Goal: Information Seeking & Learning: Check status

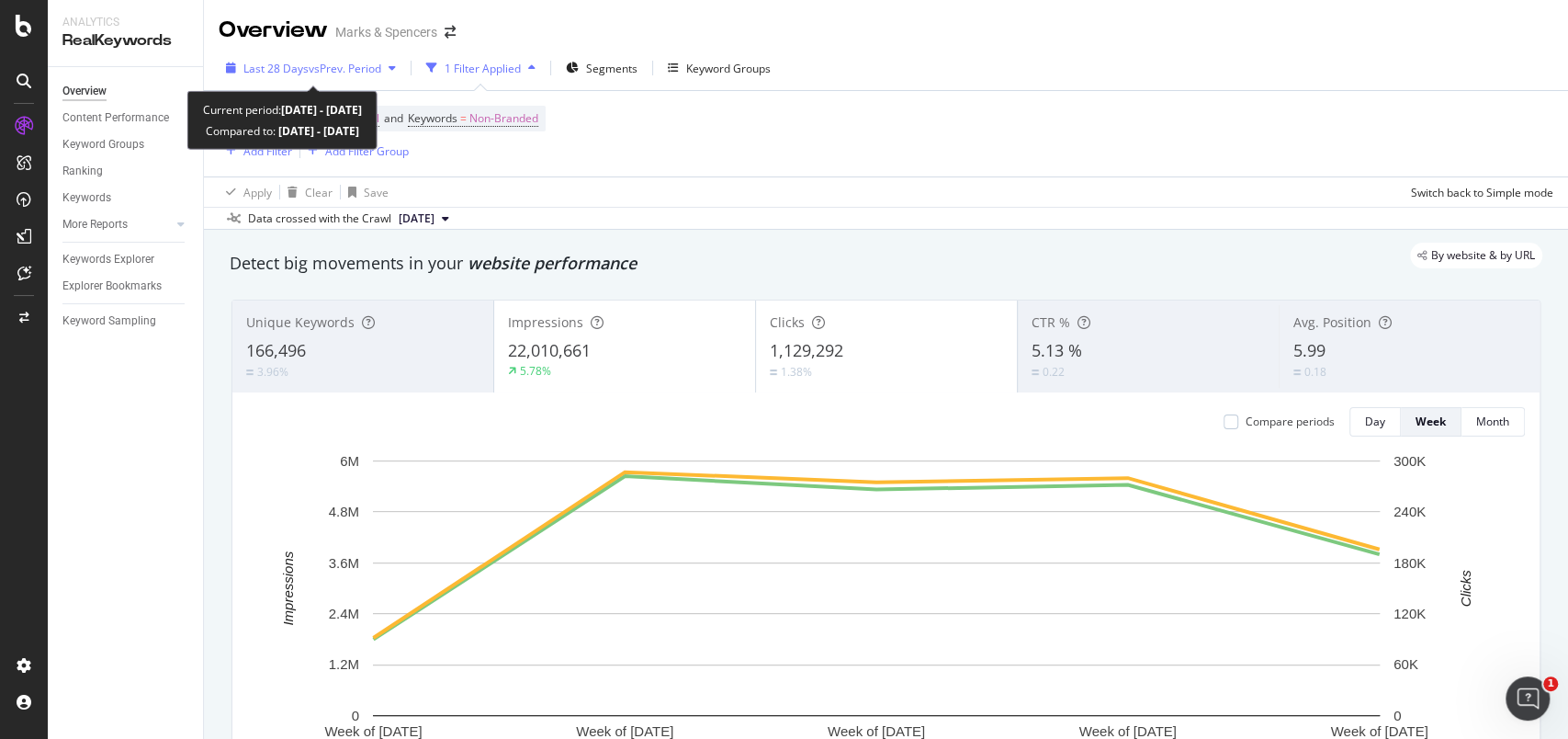
click at [228, 70] on icon "button" at bounding box center [231, 67] width 10 height 11
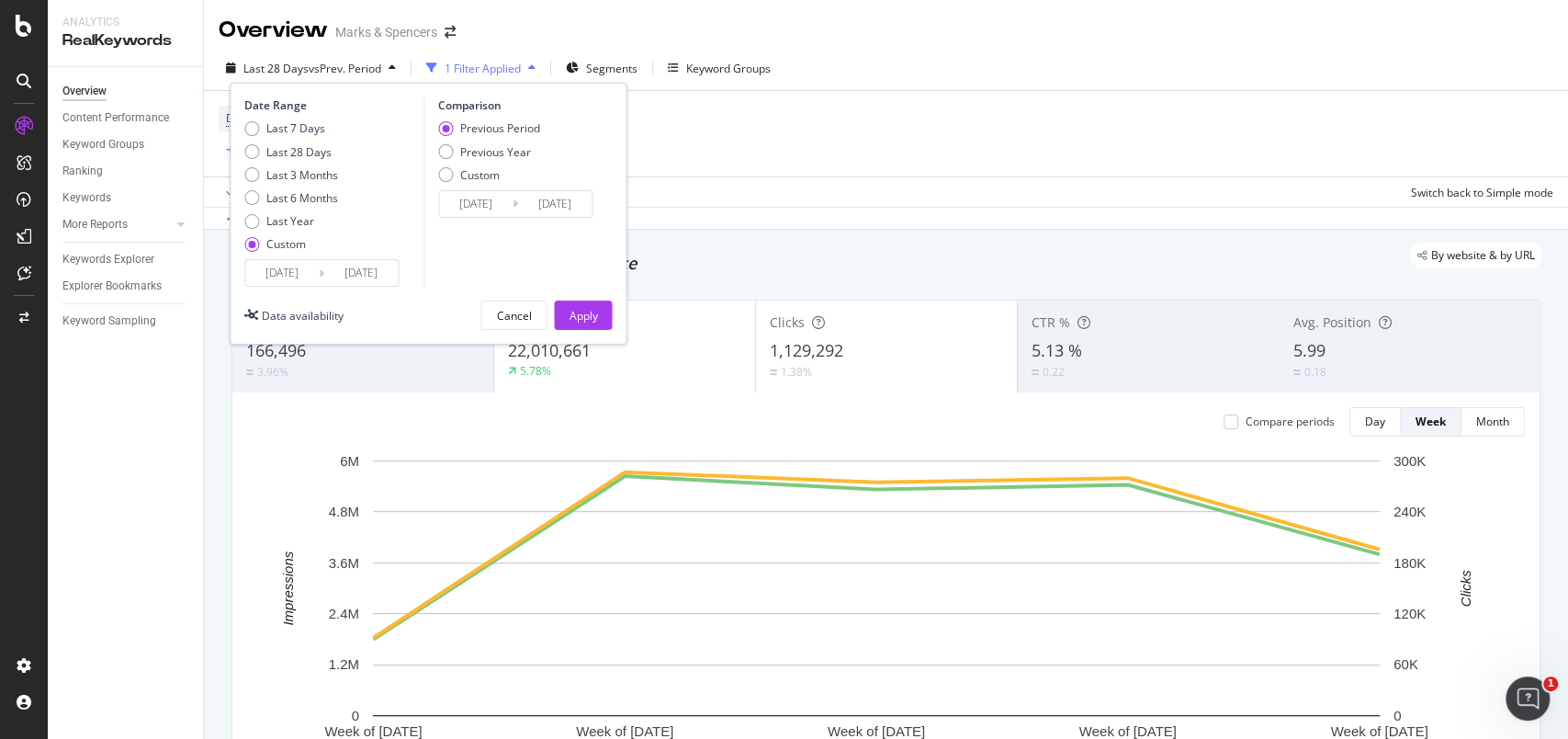
click at [293, 281] on input "[DATE]" at bounding box center [282, 273] width 73 height 26
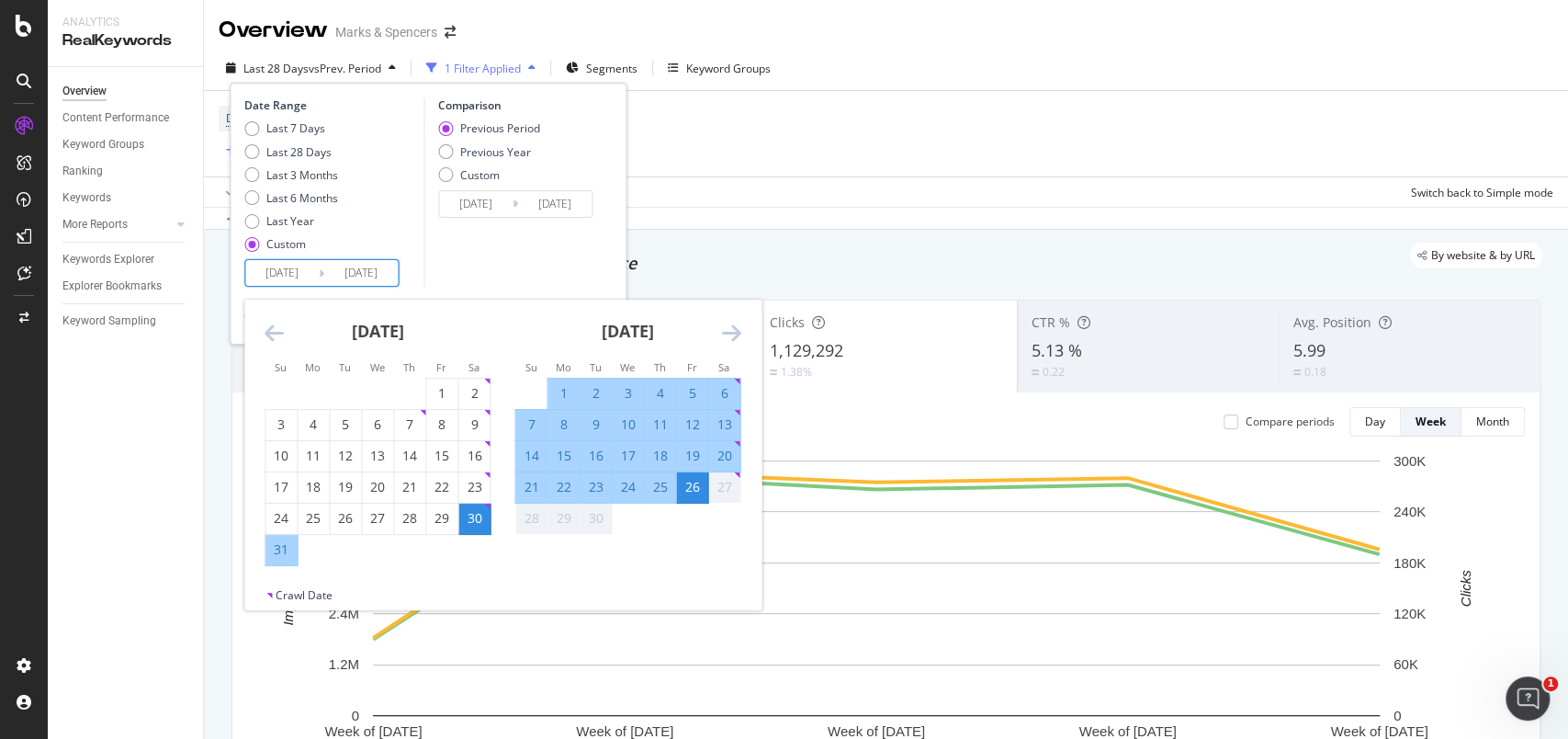
click at [531, 482] on div "21" at bounding box center [531, 487] width 31 height 18
type input "[DATE]"
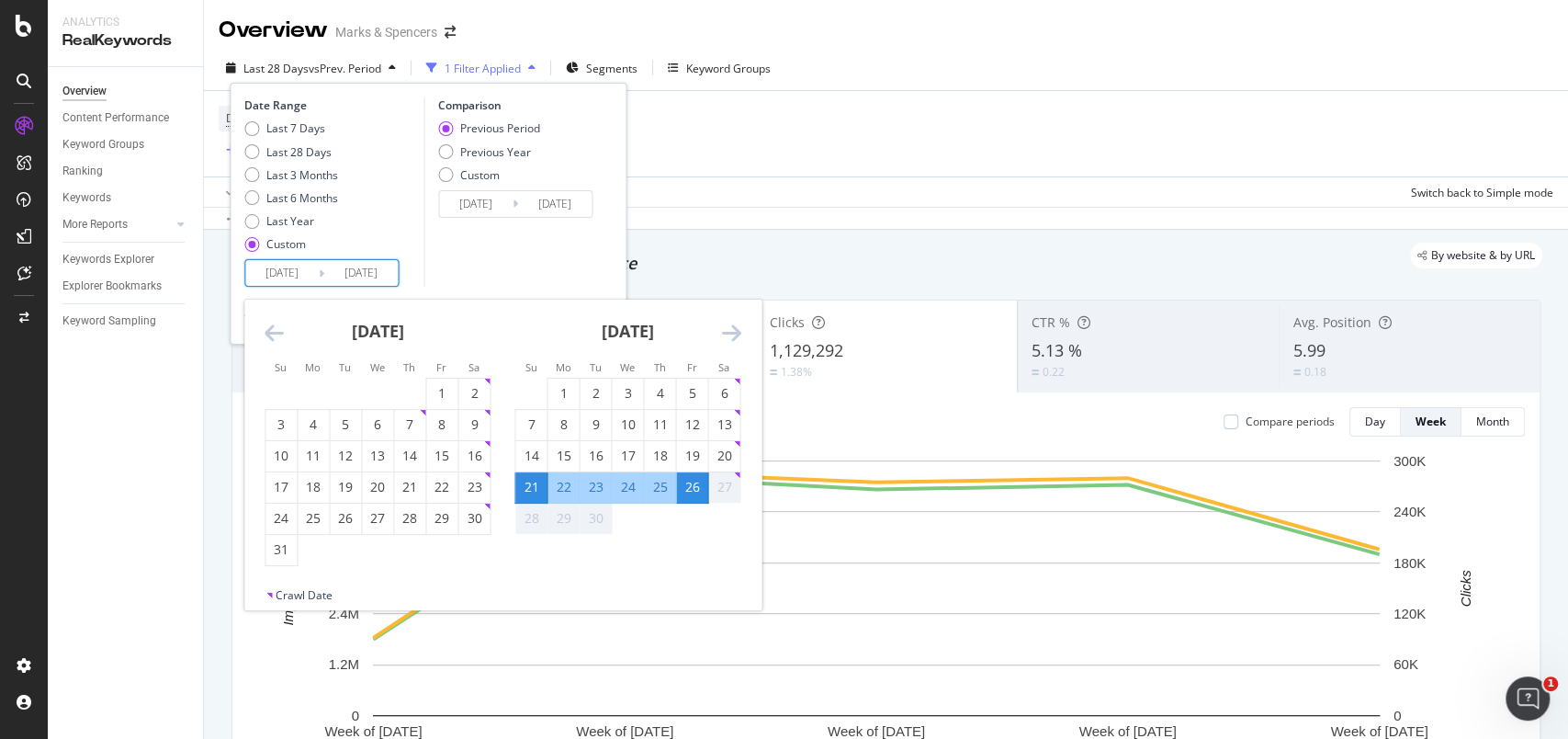
click at [566, 250] on div "Comparison Previous Period Previous Year Custom [DATE] Navigate forward to inte…" at bounding box center [510, 192] width 174 height 190
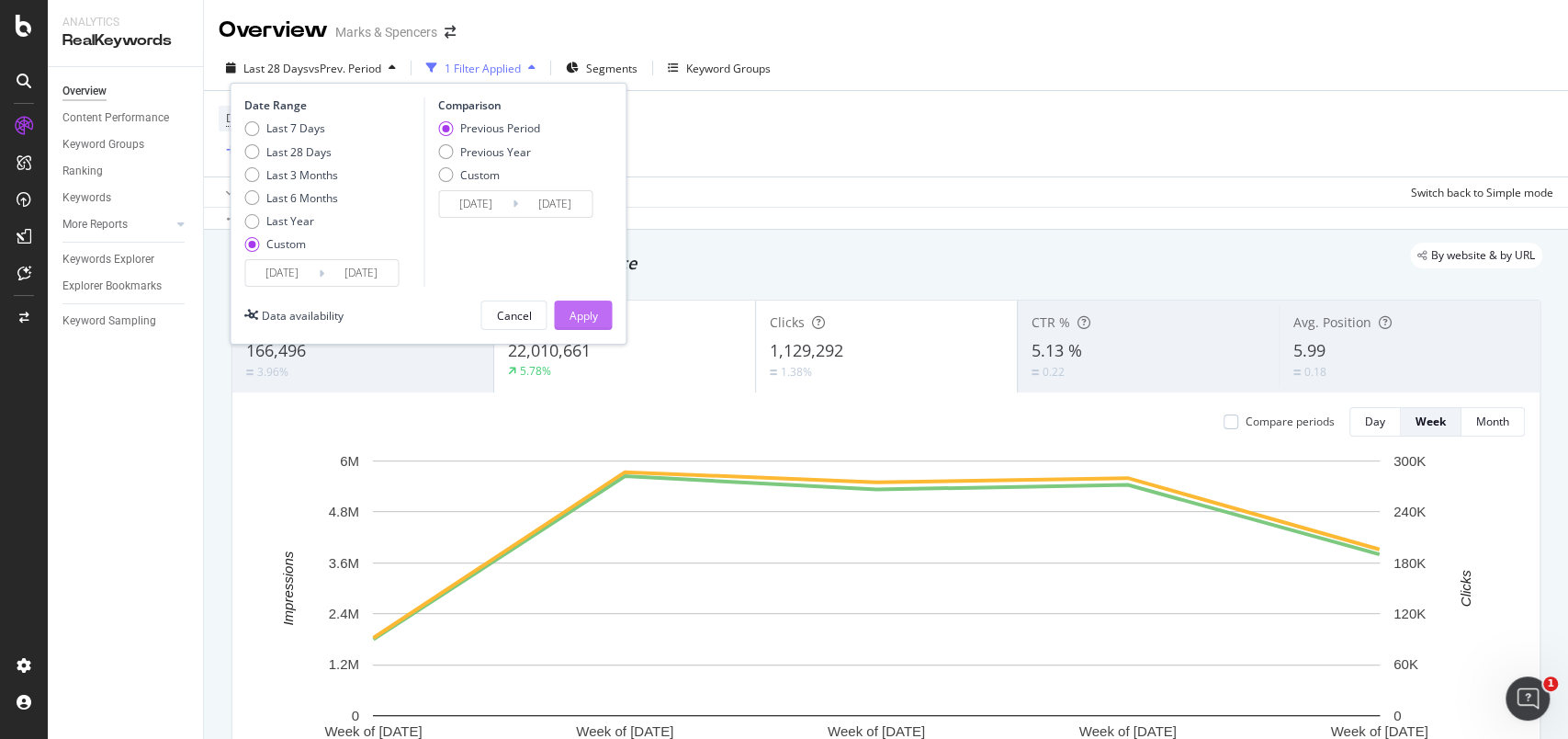
click at [567, 311] on button "Apply" at bounding box center [583, 315] width 58 height 30
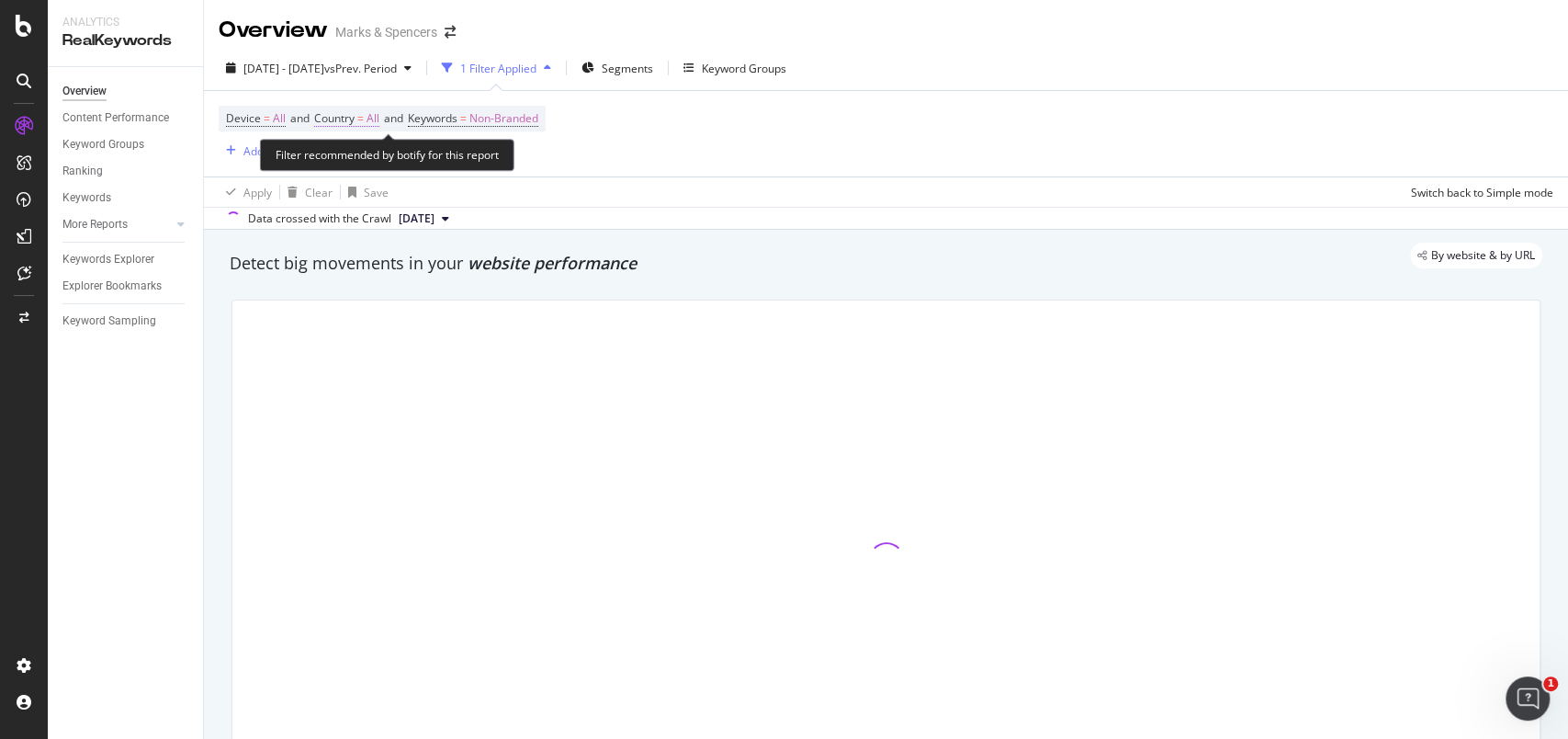
click at [371, 121] on span "All" at bounding box center [373, 119] width 13 height 26
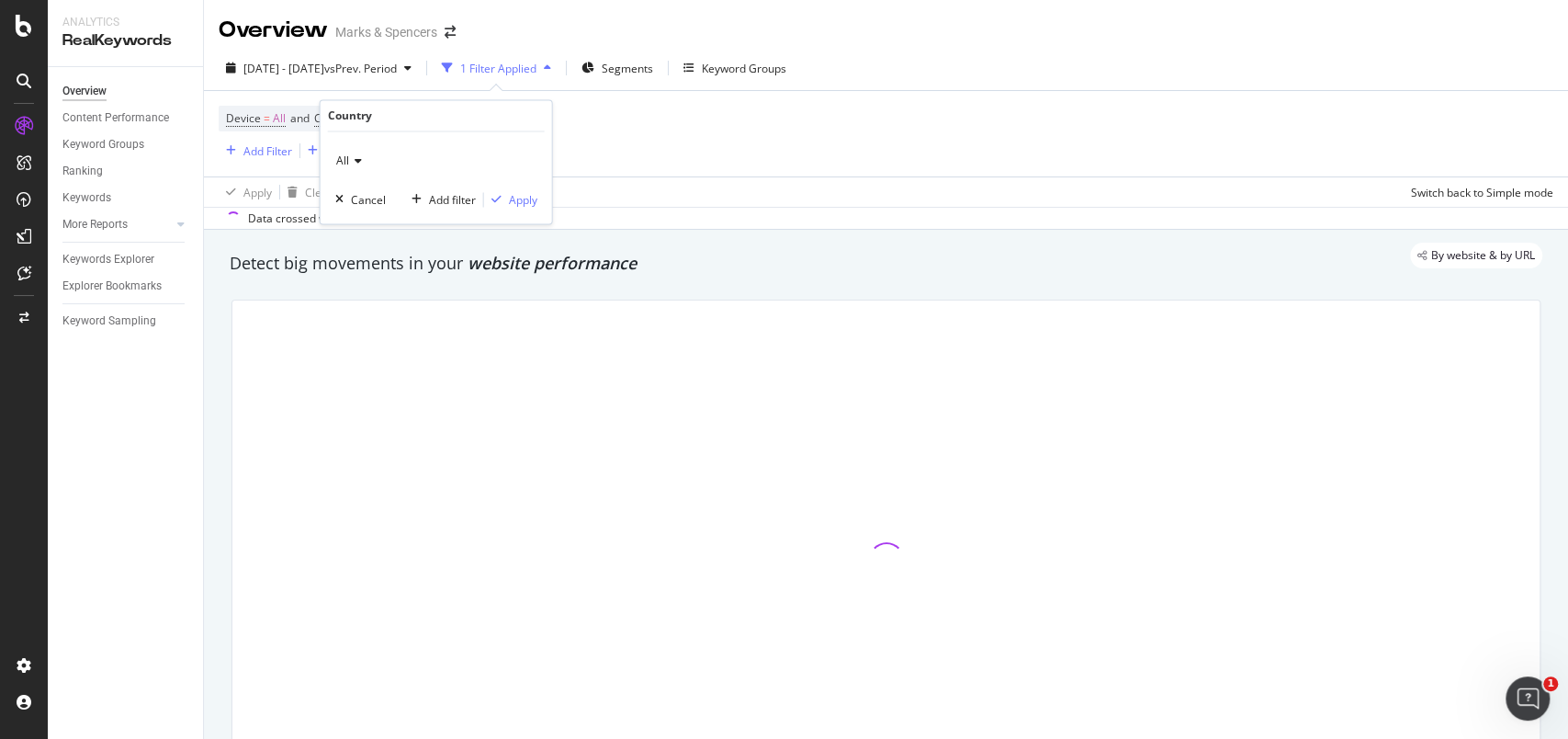
click at [360, 159] on icon at bounding box center [354, 161] width 13 height 11
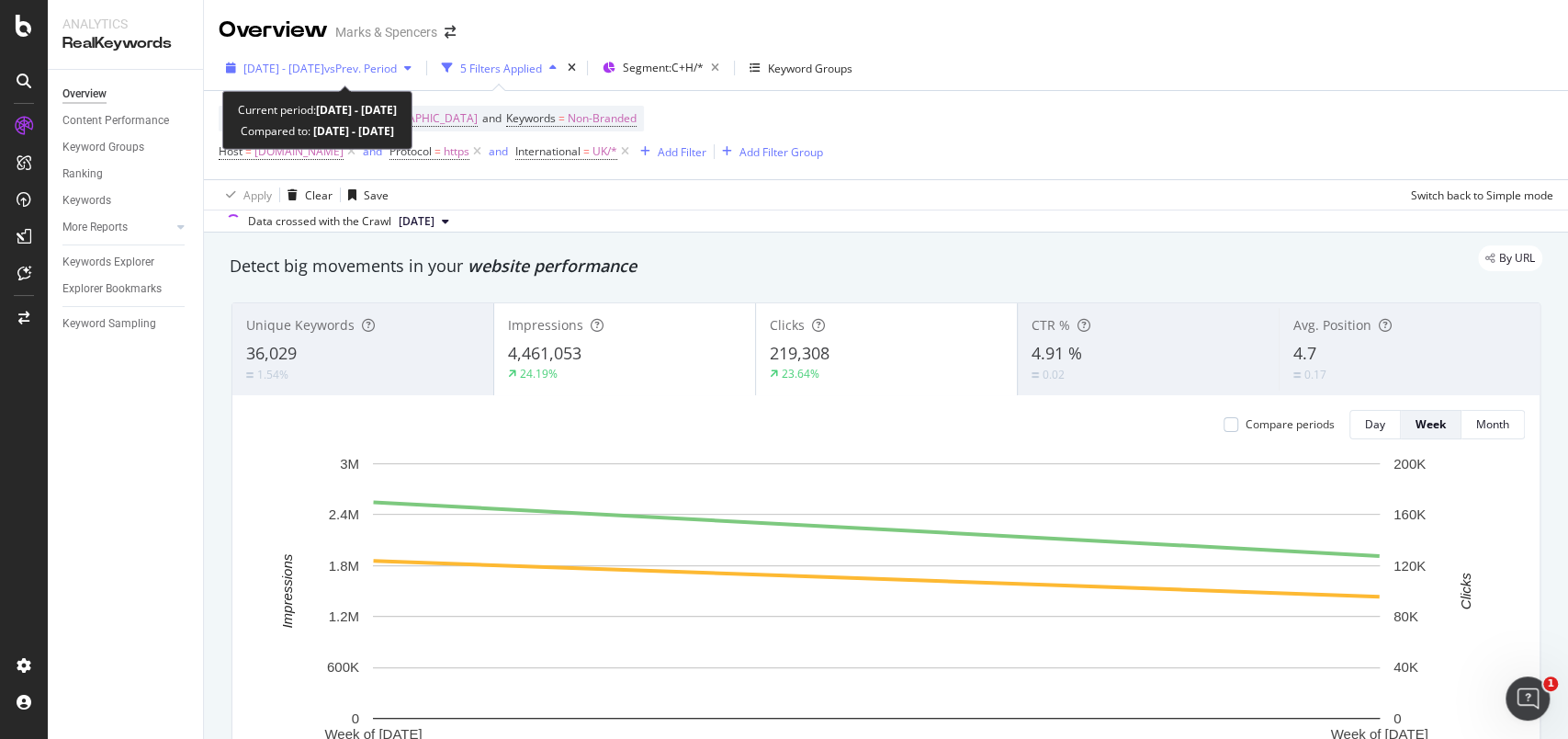
click at [287, 65] on span "2024 Sep. 26th - Oct. 2nd" at bounding box center [284, 68] width 81 height 15
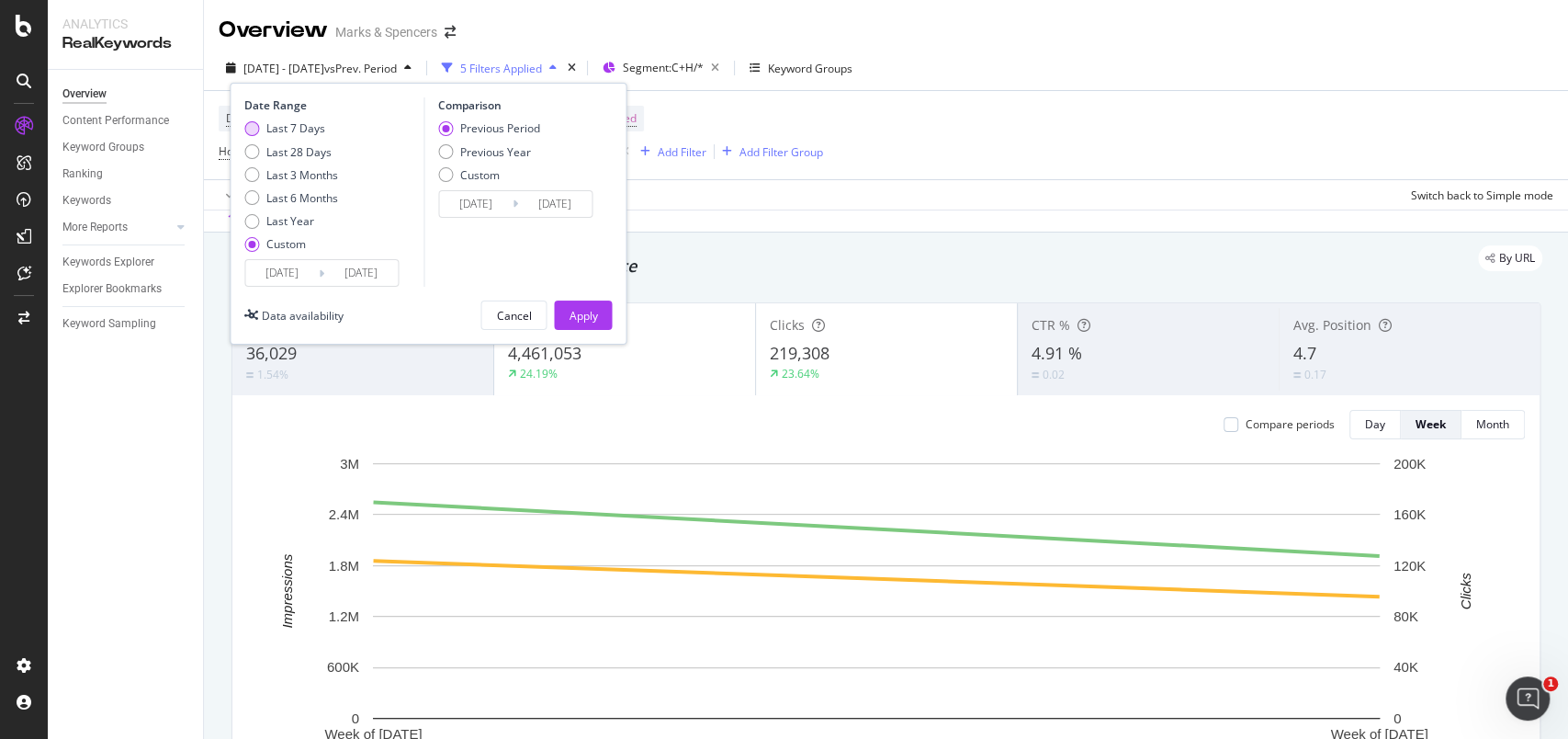
click at [288, 121] on div "Last 7 Days" at bounding box center [296, 128] width 59 height 15
type input "[DATE]"
type input "2025/09/13"
type input "2025/09/19"
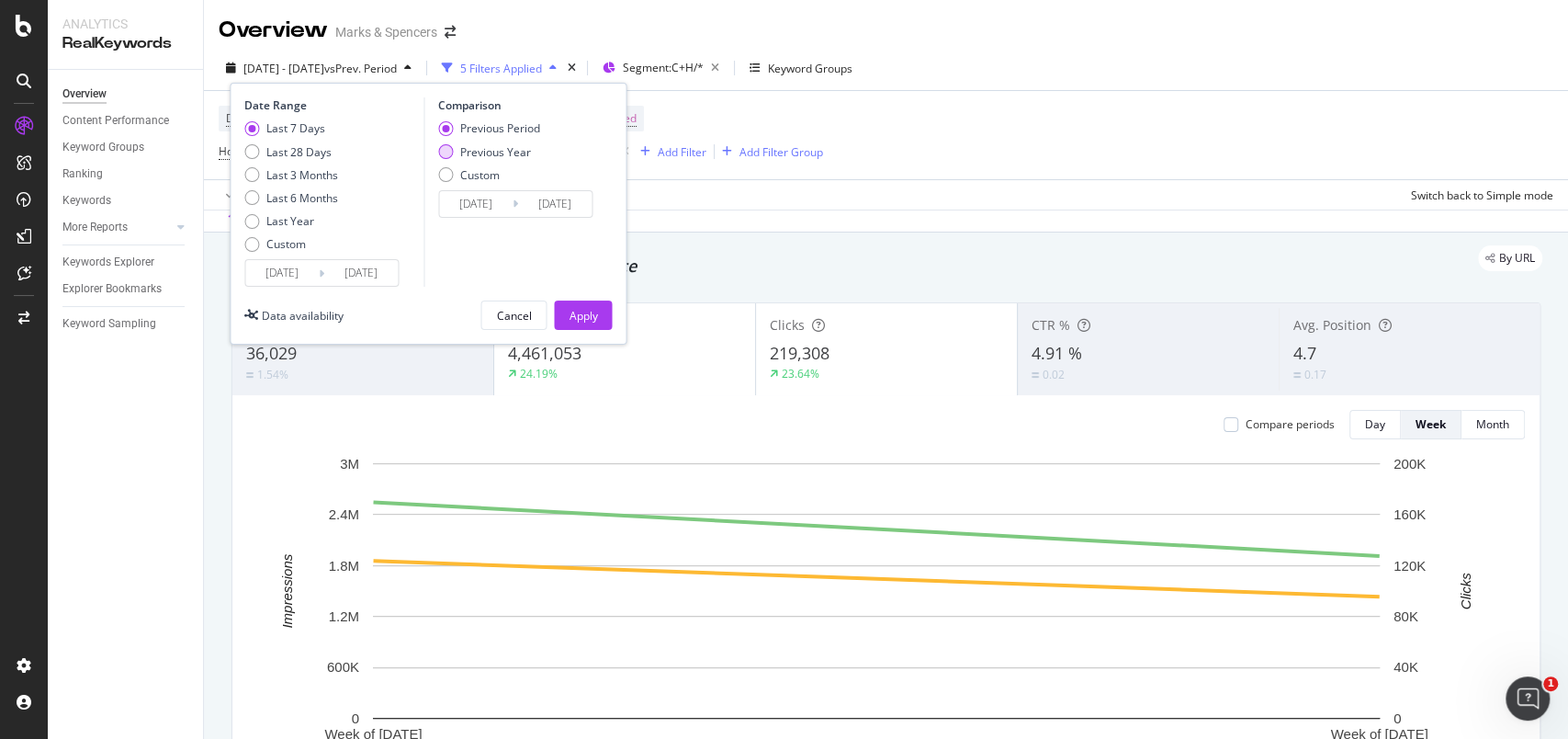
click at [485, 155] on div "Previous Year" at bounding box center [495, 152] width 70 height 15
type input "2024/09/21"
type input "2024/09/27"
click at [591, 319] on div "Apply" at bounding box center [583, 316] width 29 height 15
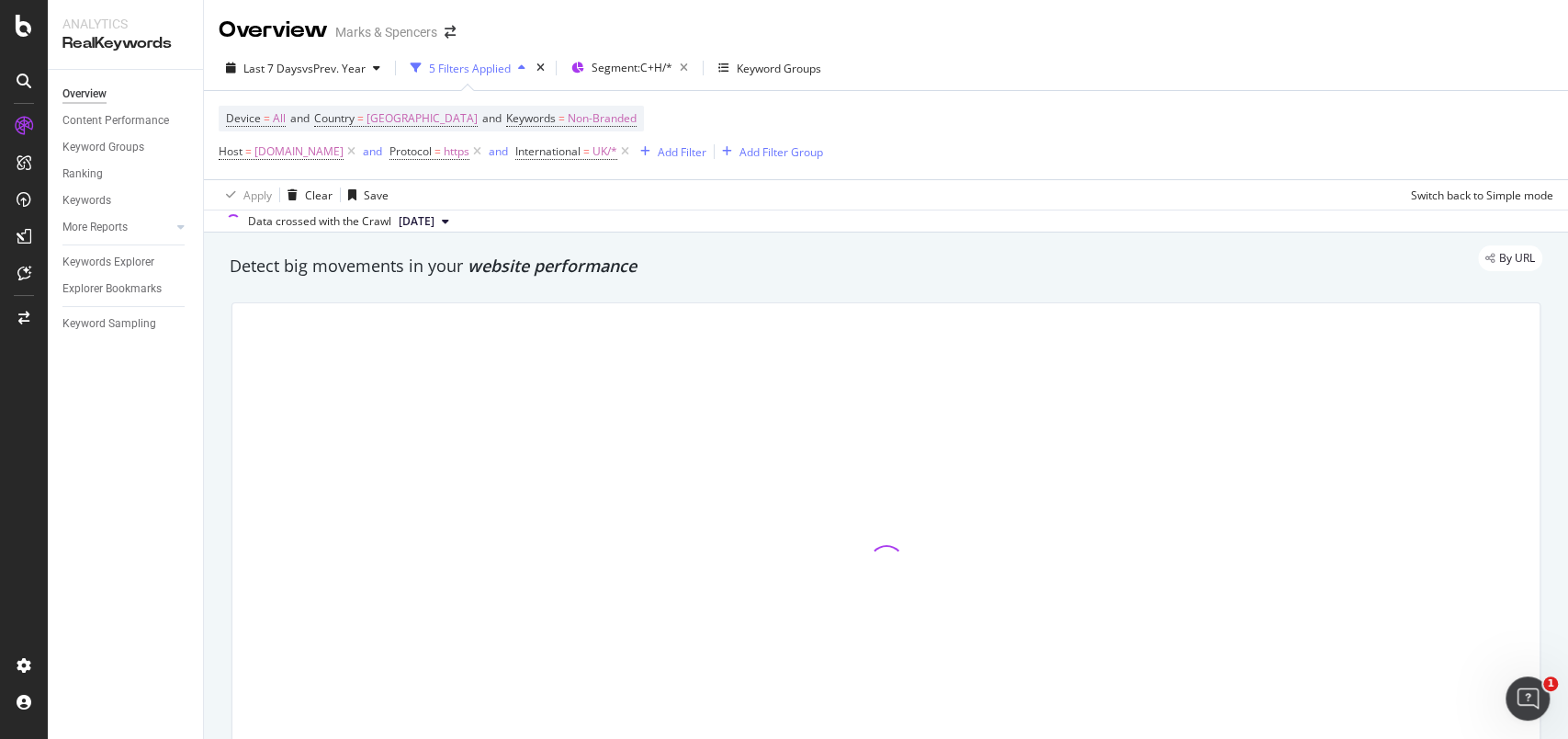
click at [416, 208] on div "Apply Clear Save Switch back to Simple mode" at bounding box center [886, 194] width 1365 height 30
click at [419, 216] on span "[DATE]" at bounding box center [416, 221] width 36 height 16
click at [427, 269] on div "2025 Sep. 27th 124K URLs" at bounding box center [467, 278] width 172 height 34
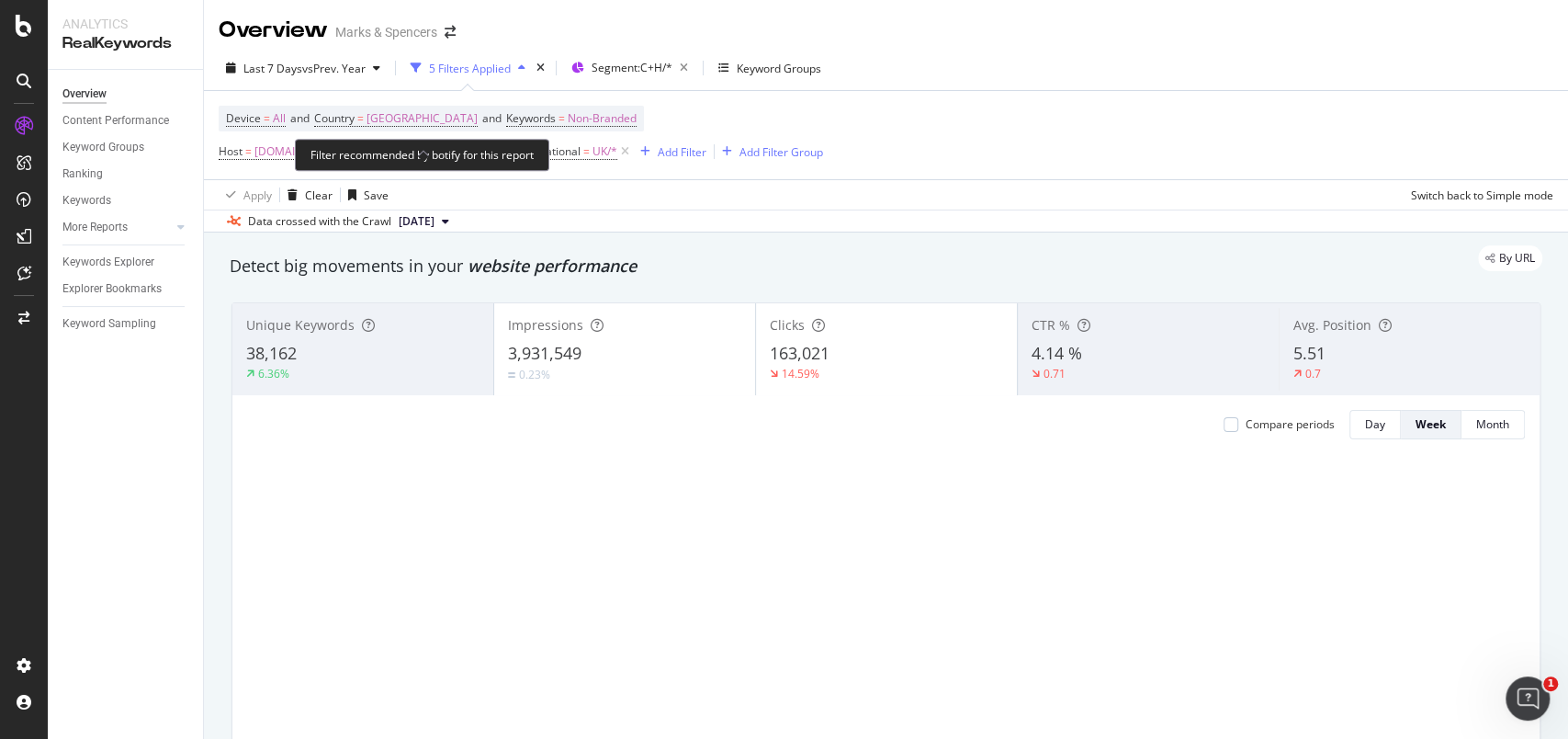
click at [248, 71] on span "Last 7 Days" at bounding box center [273, 68] width 59 height 15
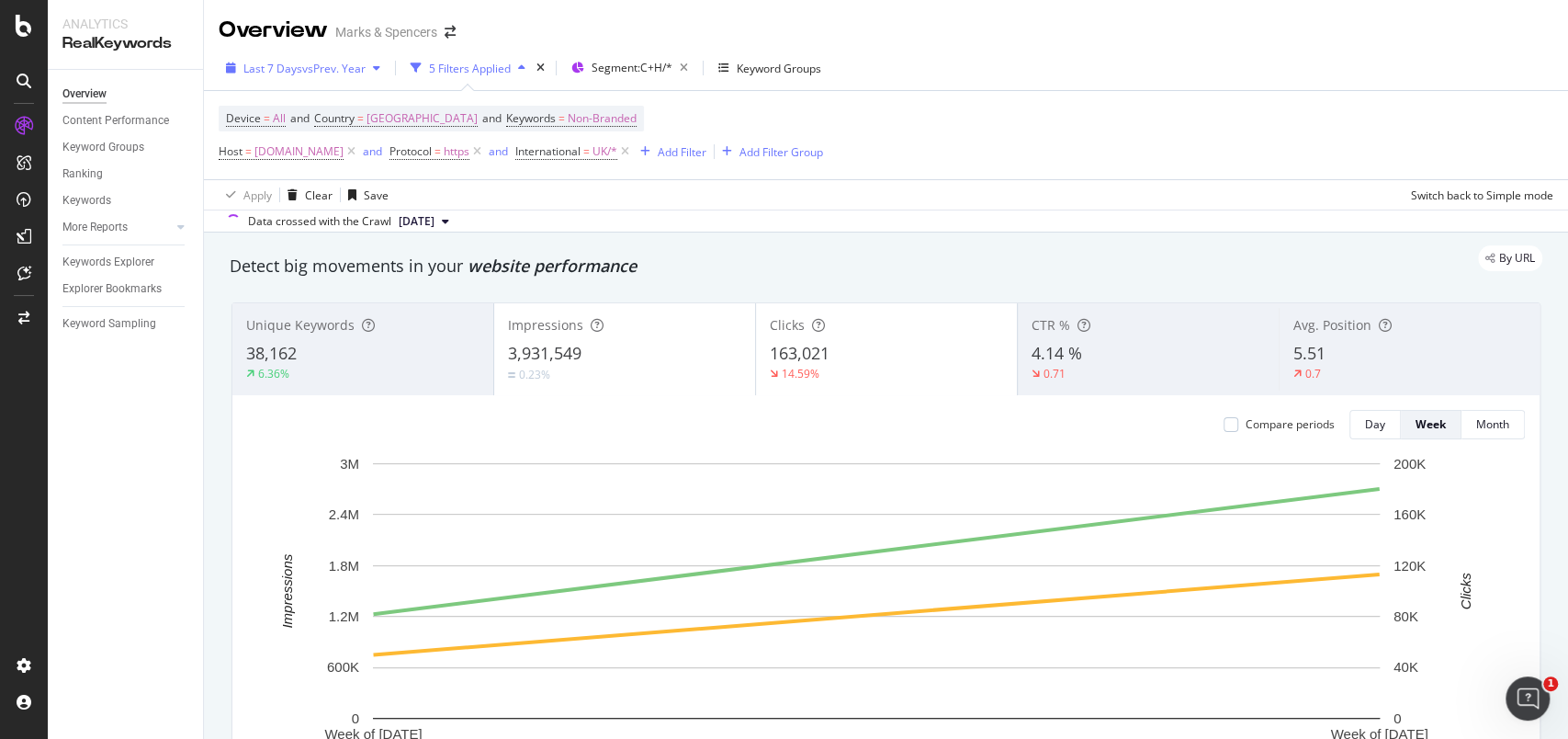
click at [244, 66] on span "Last 7 Days" at bounding box center [273, 68] width 59 height 15
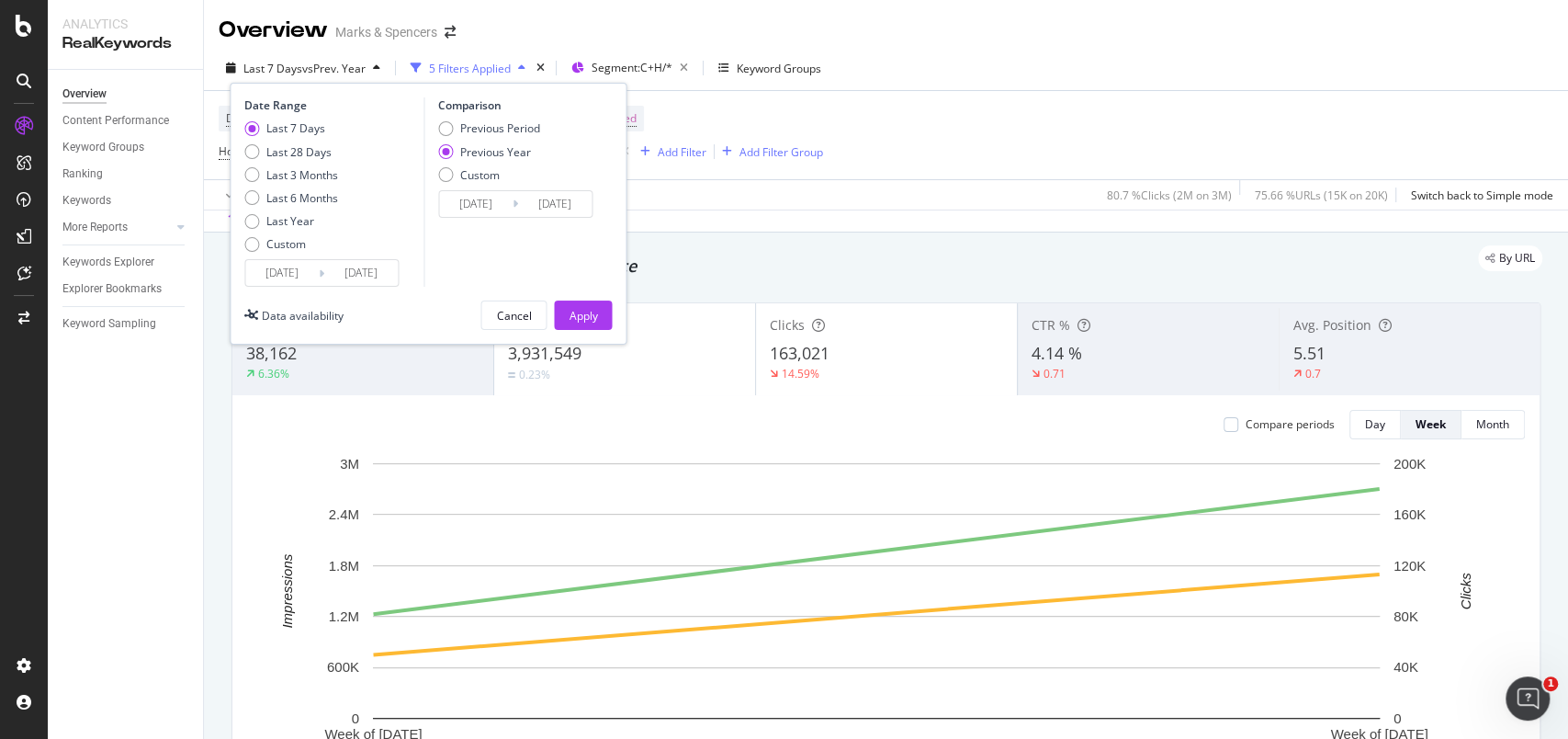
click at [282, 243] on div "Custom" at bounding box center [286, 244] width 39 height 15
type input "2024/08/31"
click at [286, 260] on input "[DATE]" at bounding box center [282, 273] width 73 height 26
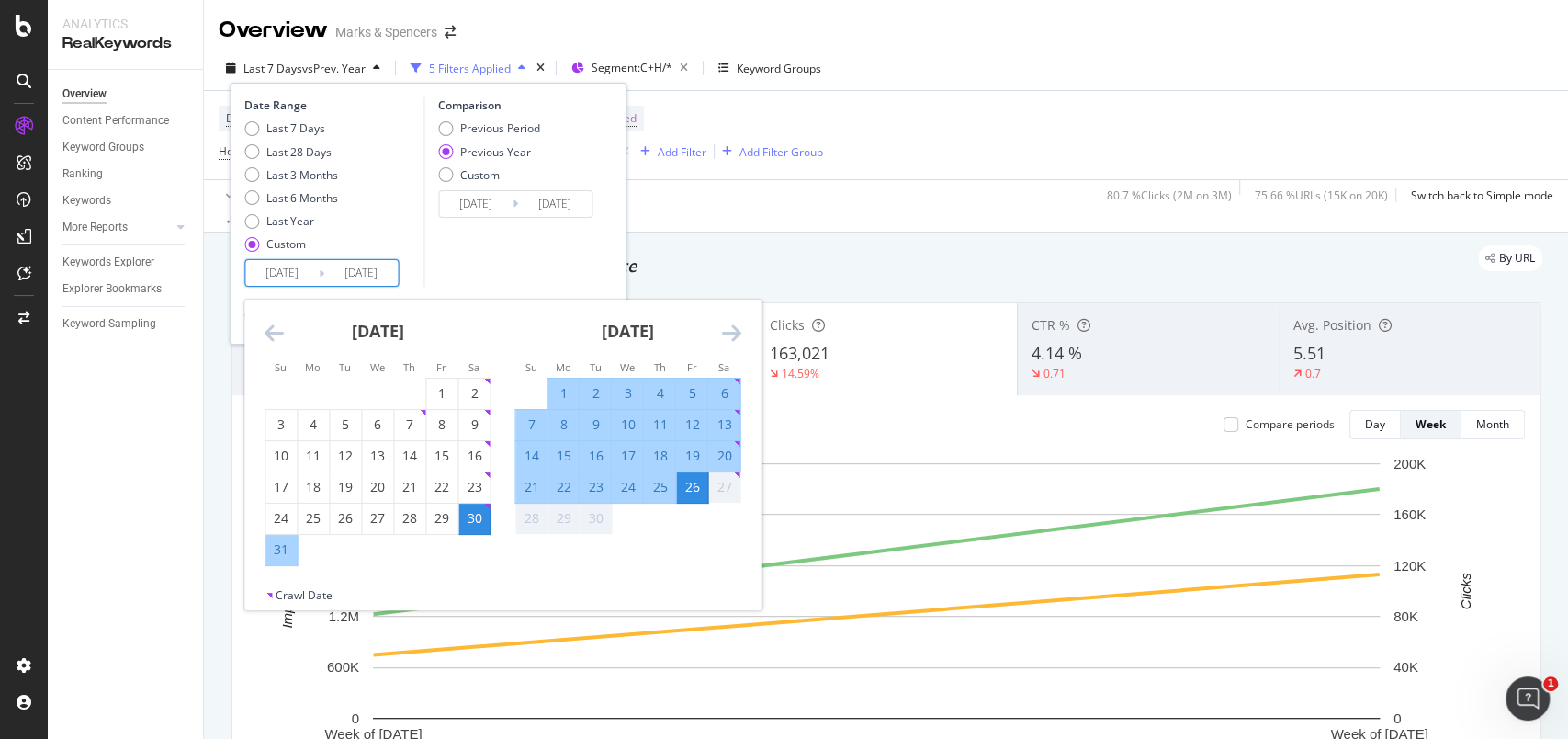
click at [535, 485] on div "21" at bounding box center [531, 487] width 31 height 18
type input "[DATE]"
type input "2024/09/22"
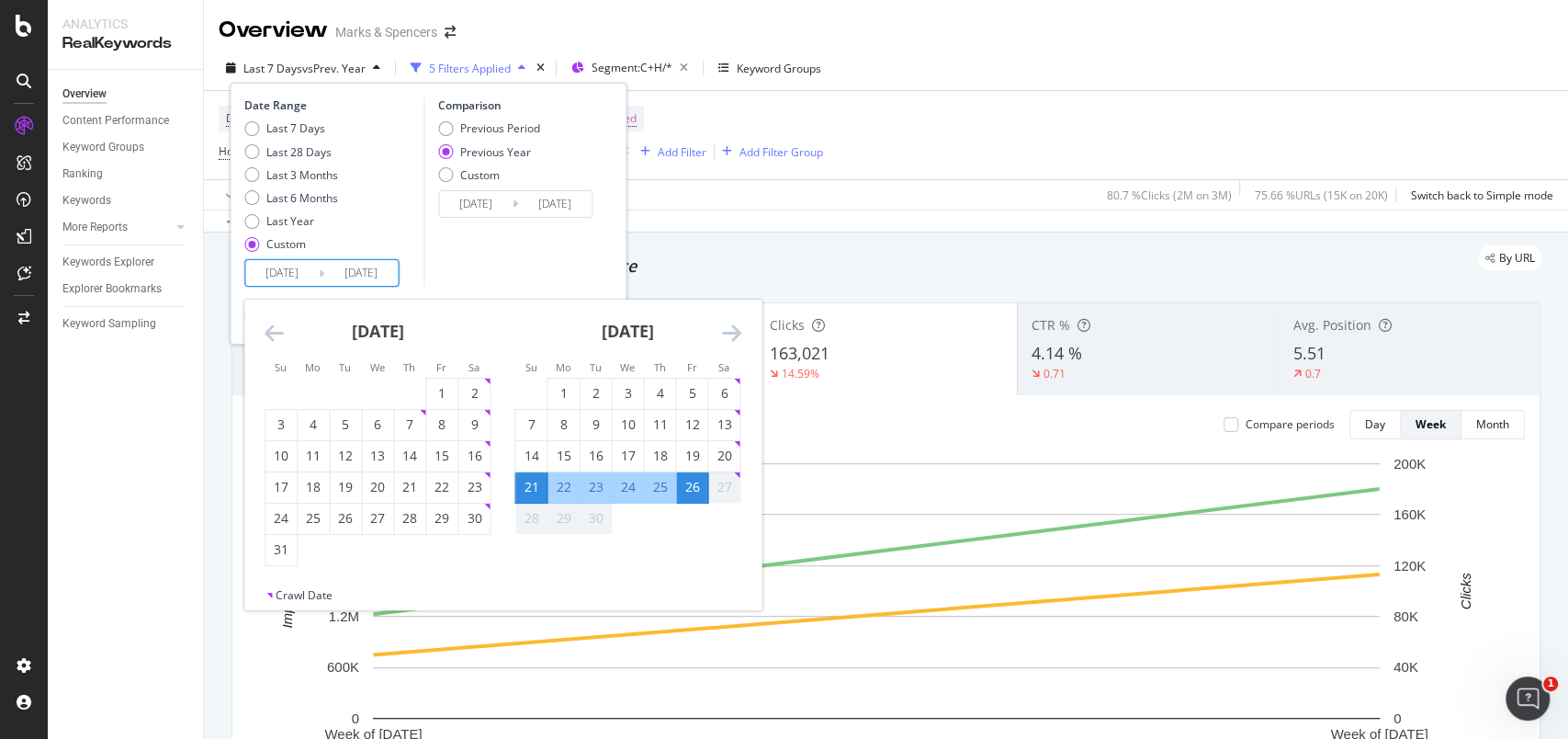
click at [718, 484] on div "27" at bounding box center [723, 487] width 31 height 18
click at [542, 264] on div "Comparison Previous Period Previous Year Custom 2024/09/22 Navigate forward to …" at bounding box center [510, 192] width 174 height 190
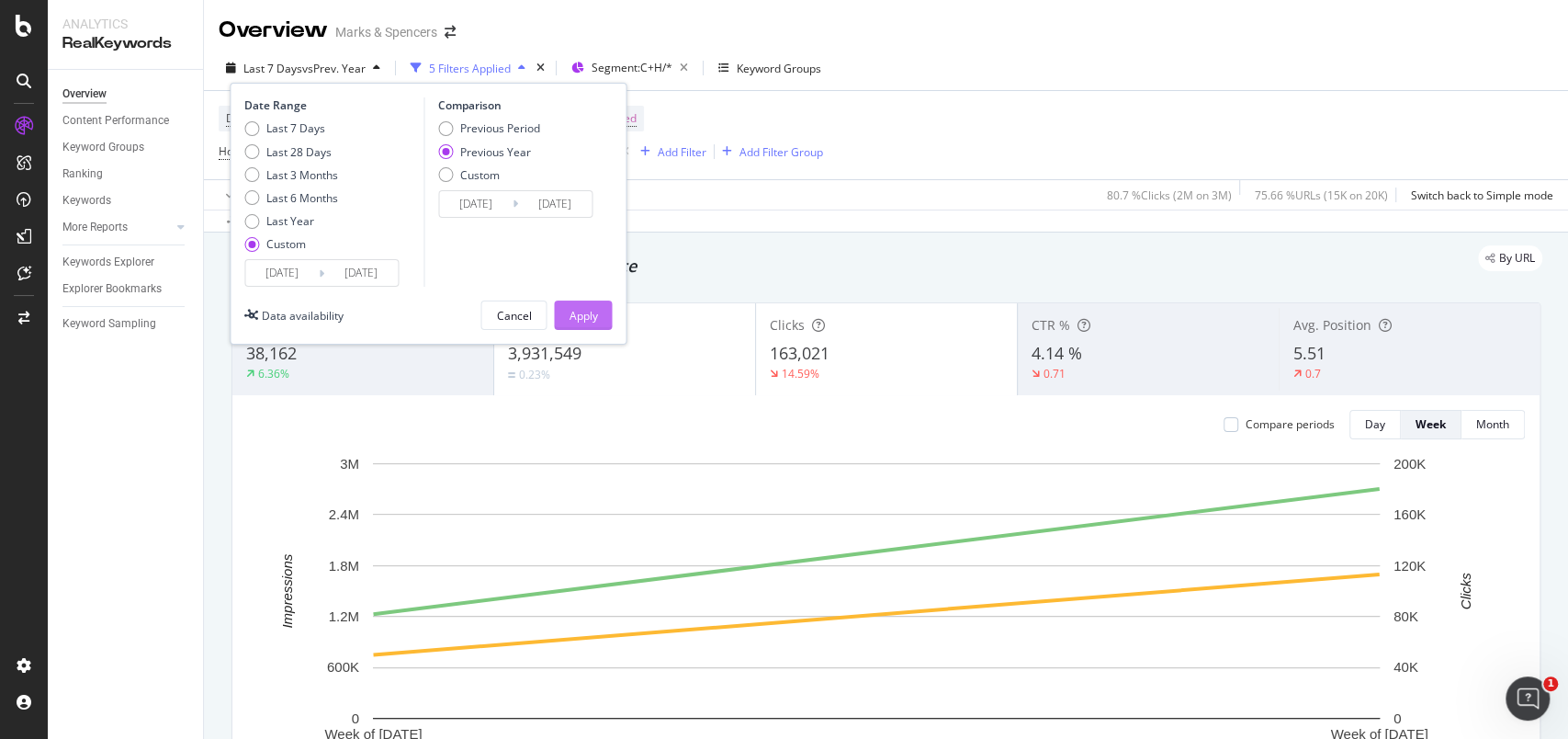
click at [575, 316] on div "Apply" at bounding box center [583, 316] width 29 height 15
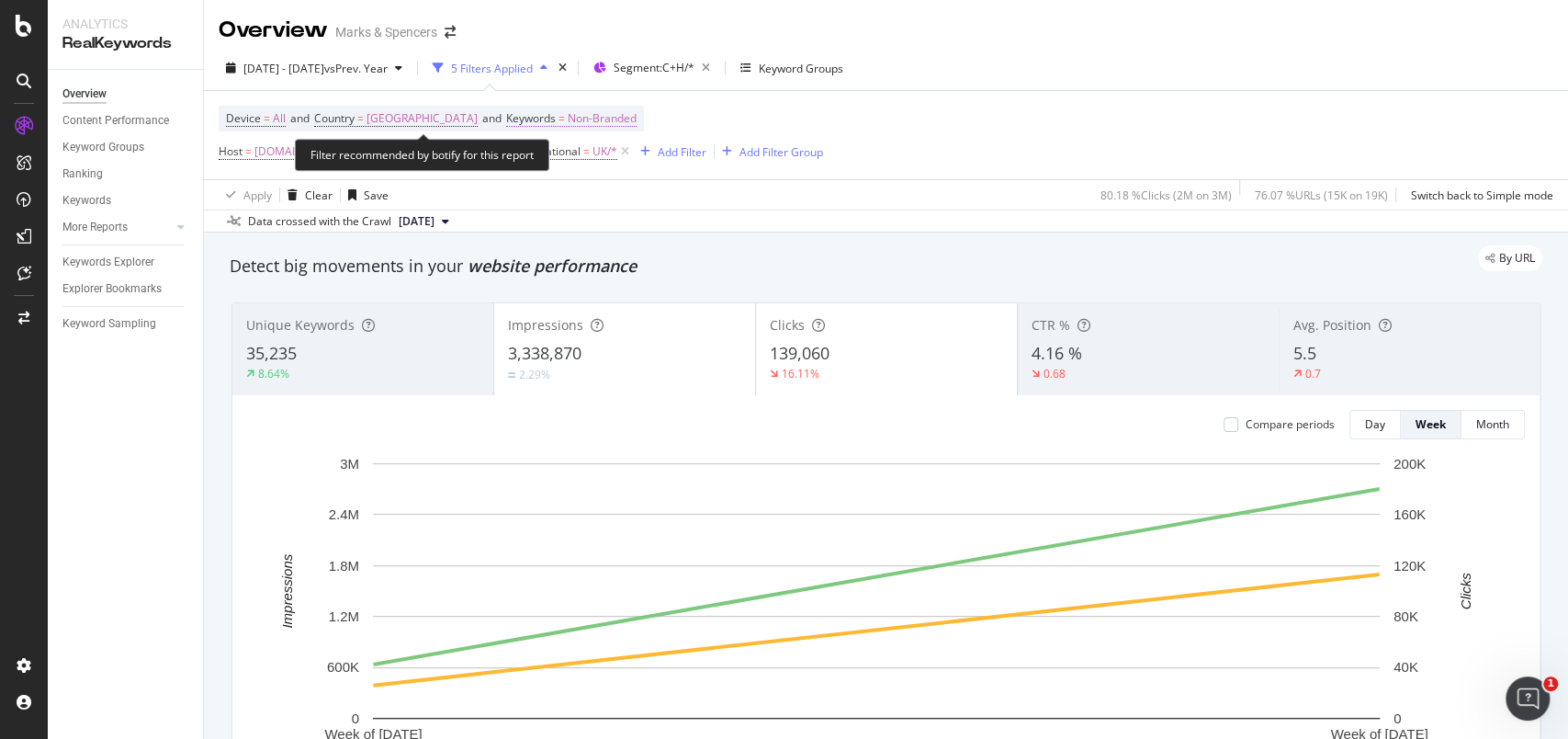
click at [581, 121] on span "Non-Branded" at bounding box center [603, 119] width 69 height 26
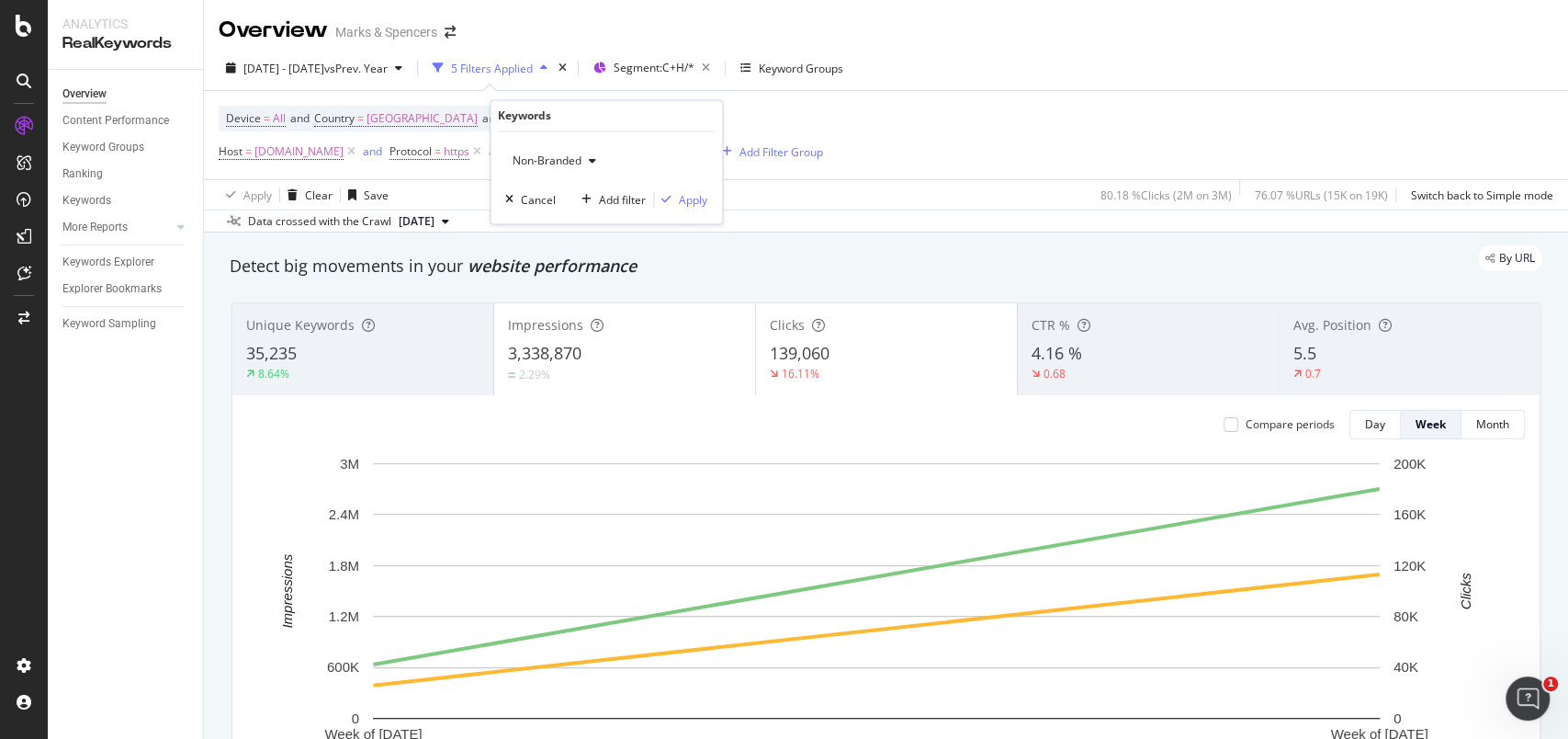
click at [569, 158] on span "Non-Branded" at bounding box center [543, 161] width 76 height 15
click at [565, 216] on span "Branded" at bounding box center [614, 224] width 188 height 16
click at [683, 201] on div "Apply" at bounding box center [693, 199] width 29 height 15
